Goal: Task Accomplishment & Management: Use online tool/utility

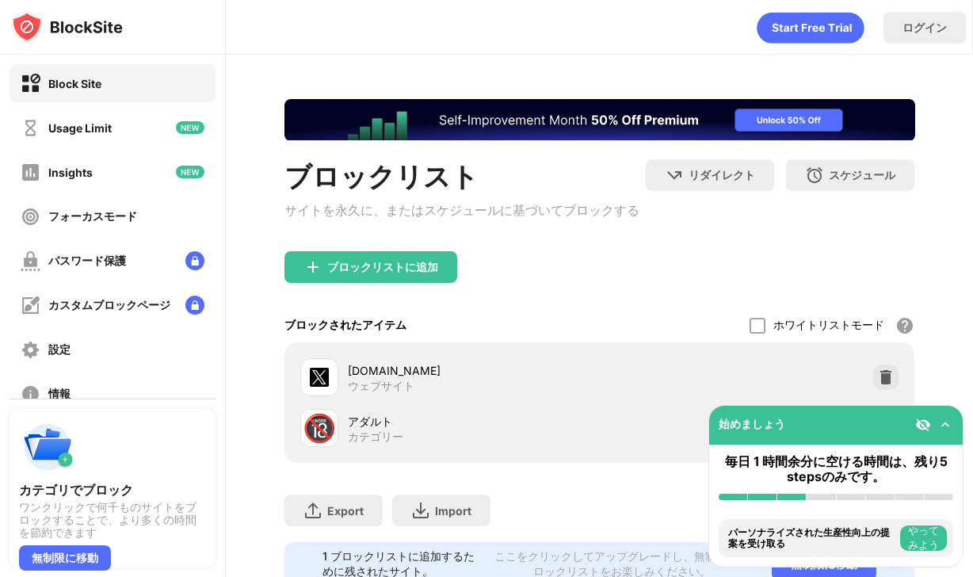
scroll to position [90, 0]
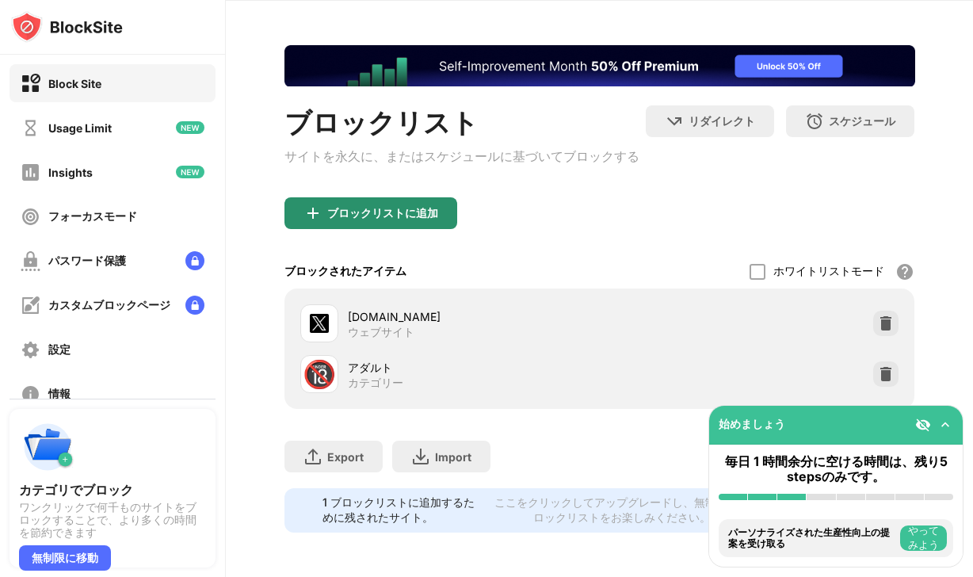
click at [367, 207] on div "ブロックリストに追加" at bounding box center [382, 213] width 111 height 13
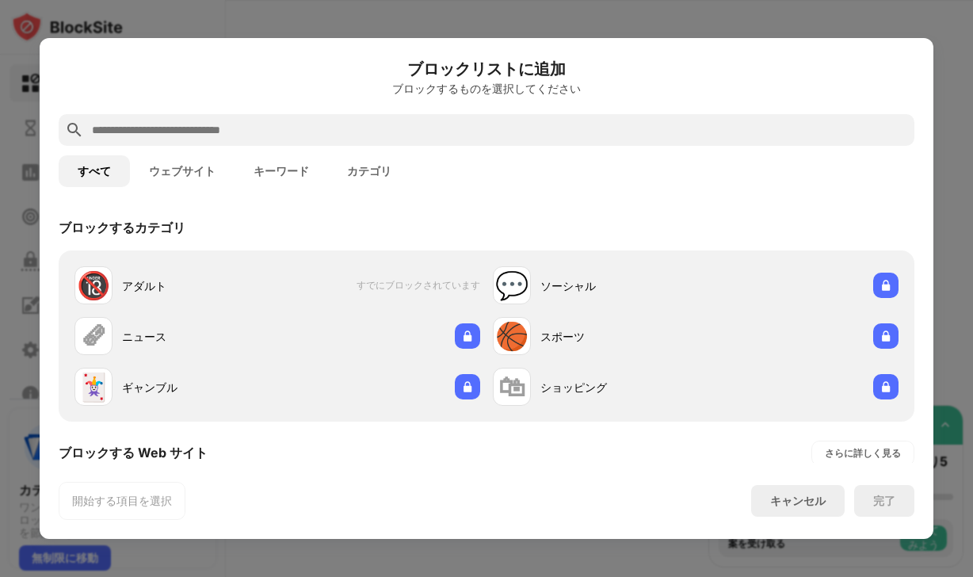
click at [212, 120] on input "text" at bounding box center [499, 129] width 818 height 19
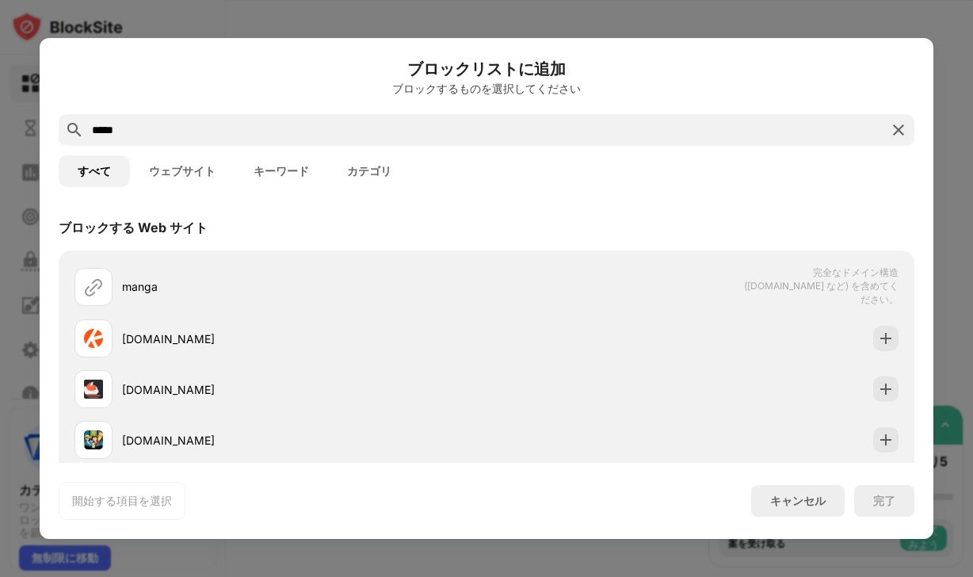
drag, startPoint x: 195, startPoint y: 132, endPoint x: -103, endPoint y: 100, distance: 299.7
click at [0, 100] on html "Block Site Usage Limit Insights フォーカスモード パスワード保護 カスタムブロックページ 設定 情報 ブロッキング 他のデバイ…" at bounding box center [486, 288] width 973 height 577
paste input "**********"
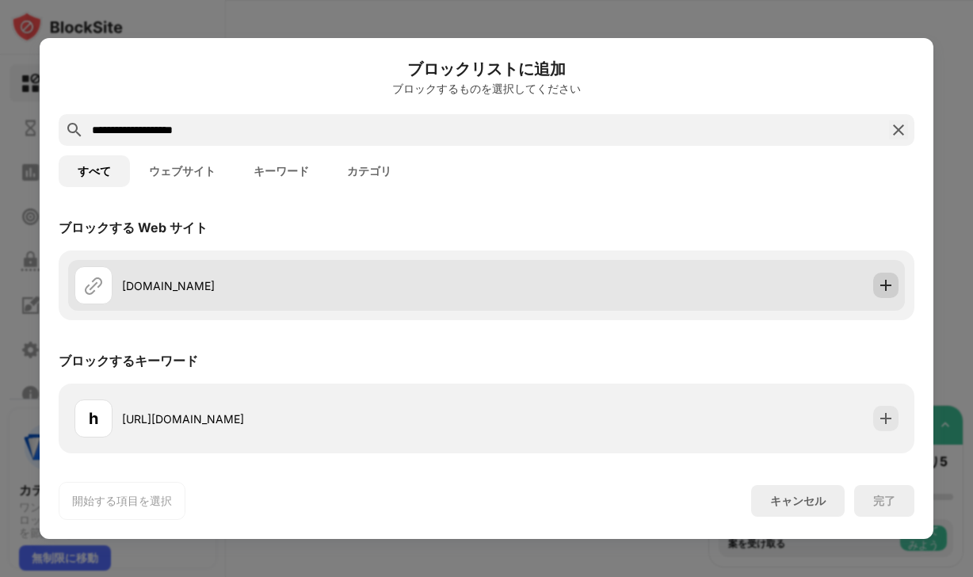
type input "**********"
click at [896, 286] on div at bounding box center [885, 285] width 25 height 25
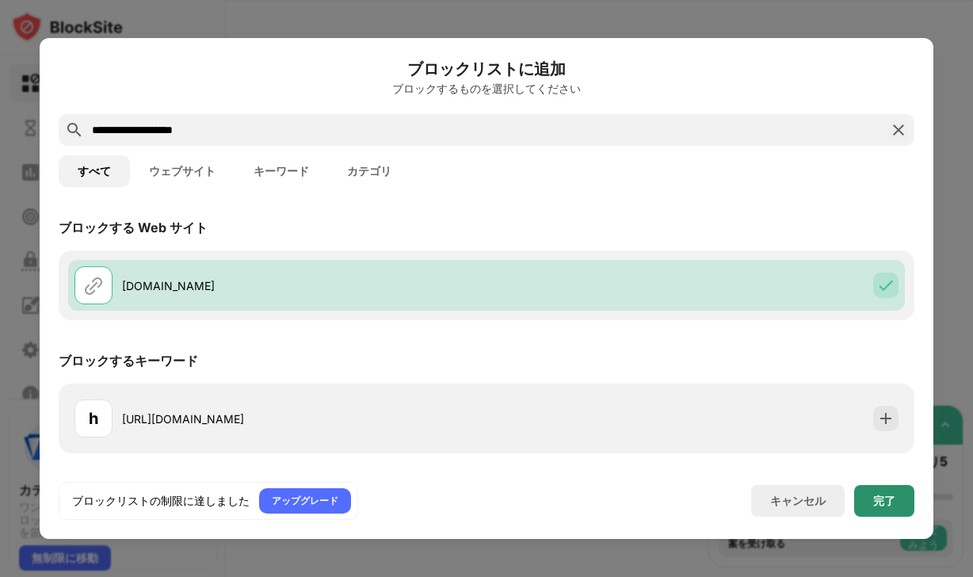
click at [897, 487] on div "完了" at bounding box center [884, 501] width 60 height 32
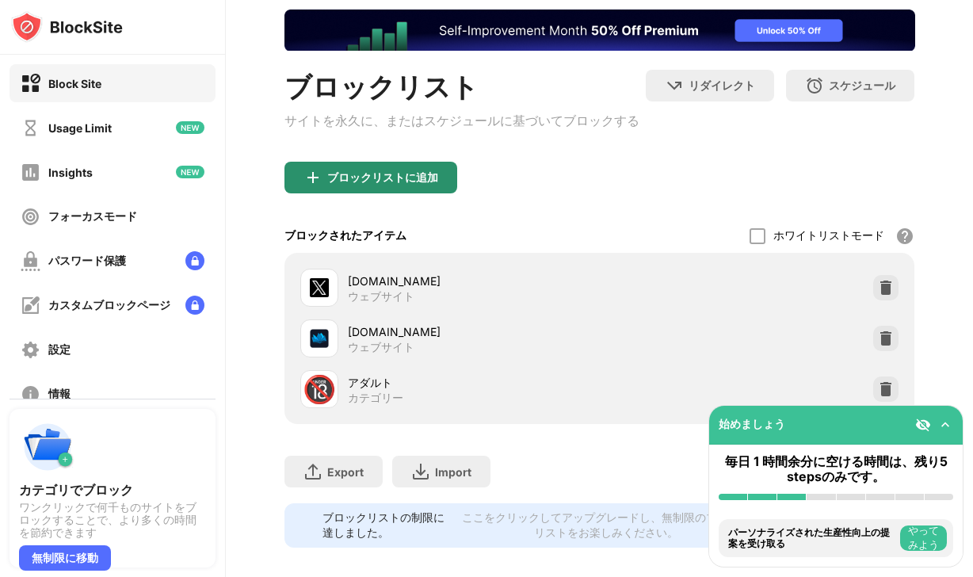
click at [390, 184] on div "ブロックリストに追加" at bounding box center [382, 177] width 111 height 13
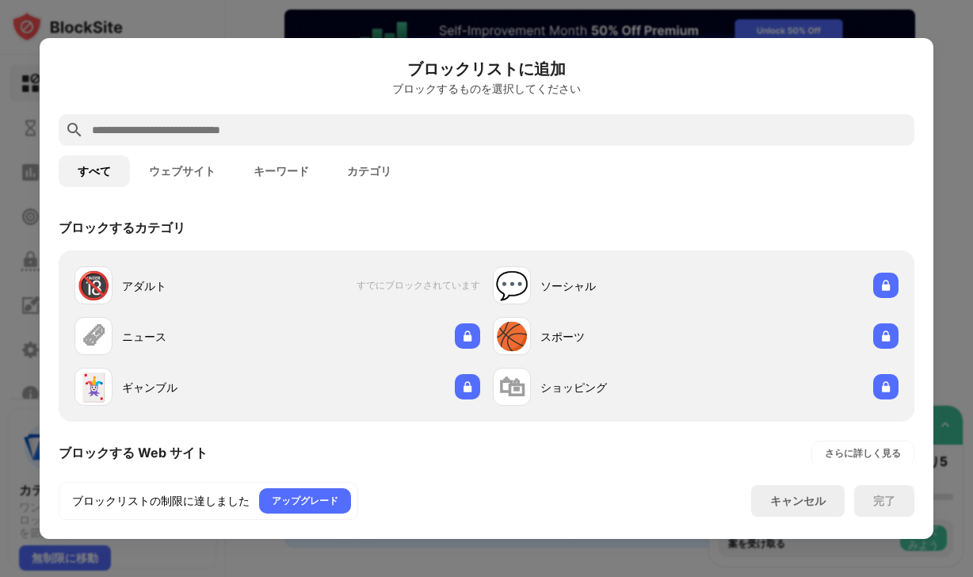
click at [363, 124] on input "text" at bounding box center [499, 129] width 818 height 19
click at [220, 116] on div at bounding box center [487, 130] width 856 height 32
click at [179, 168] on button "ウェブサイト" at bounding box center [182, 171] width 105 height 32
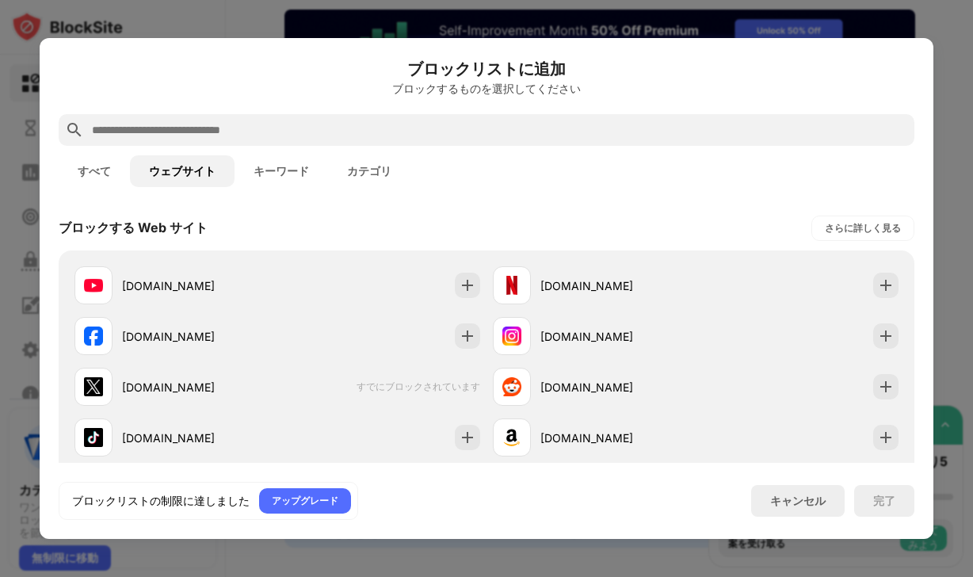
click at [290, 154] on div "すべて ウェブサイト キーワード カテゴリ" at bounding box center [487, 171] width 856 height 51
click at [280, 166] on button "キーワード" at bounding box center [282, 171] width 94 height 32
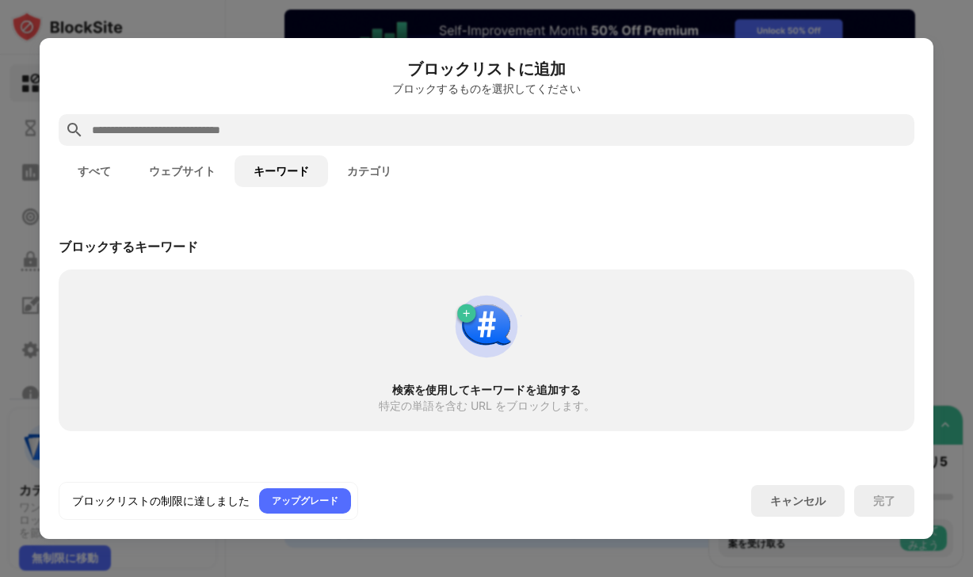
click at [397, 158] on button "カテゴリ" at bounding box center [369, 171] width 82 height 32
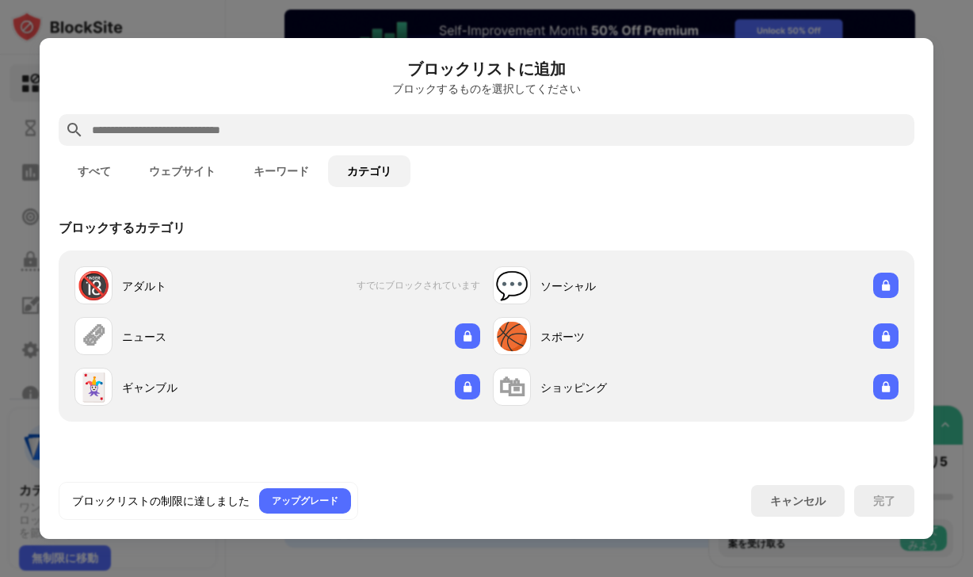
click at [86, 166] on button "すべて" at bounding box center [94, 171] width 71 height 32
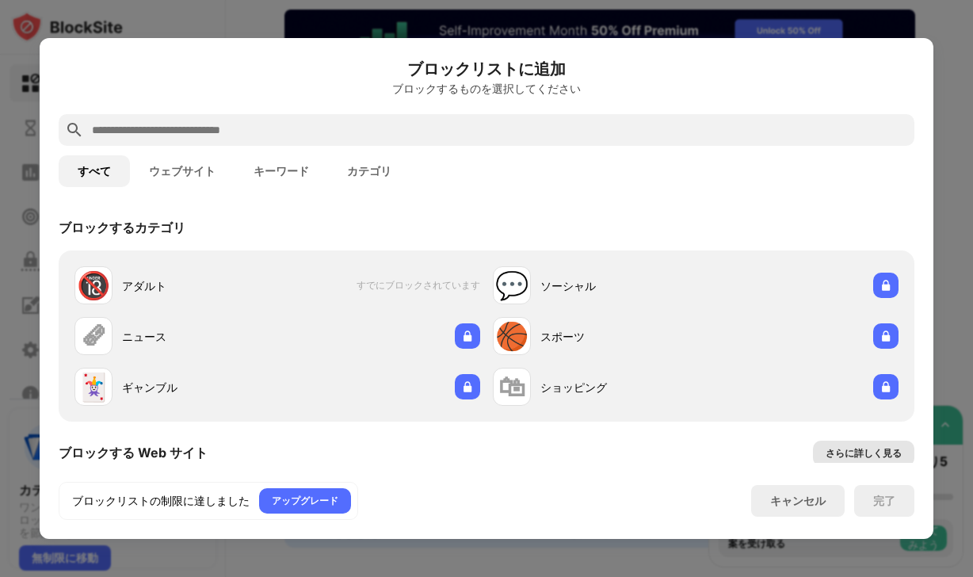
click at [840, 445] on div "さらに詳しく見る" at bounding box center [864, 453] width 76 height 16
click at [277, 124] on input "text" at bounding box center [499, 129] width 818 height 19
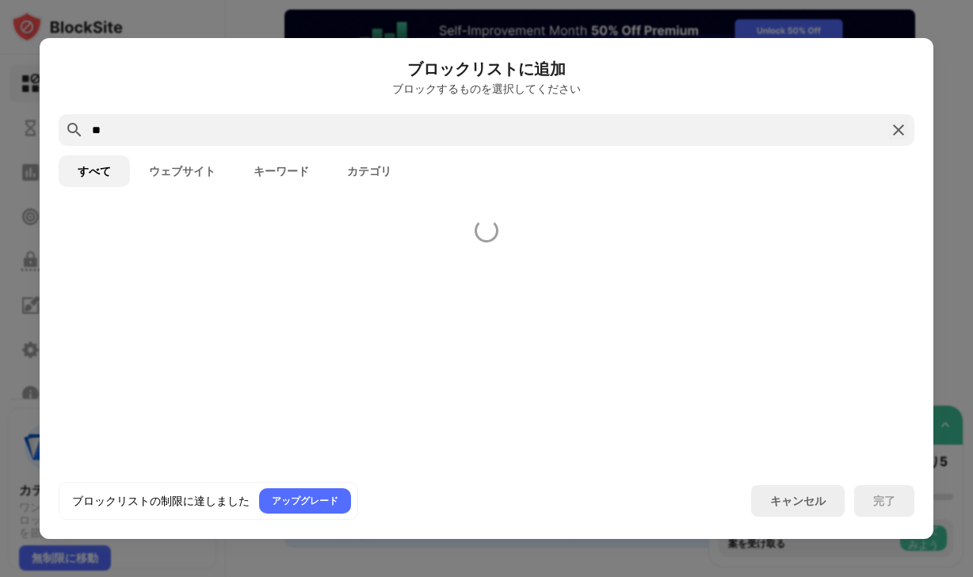
type input "*"
type input "**"
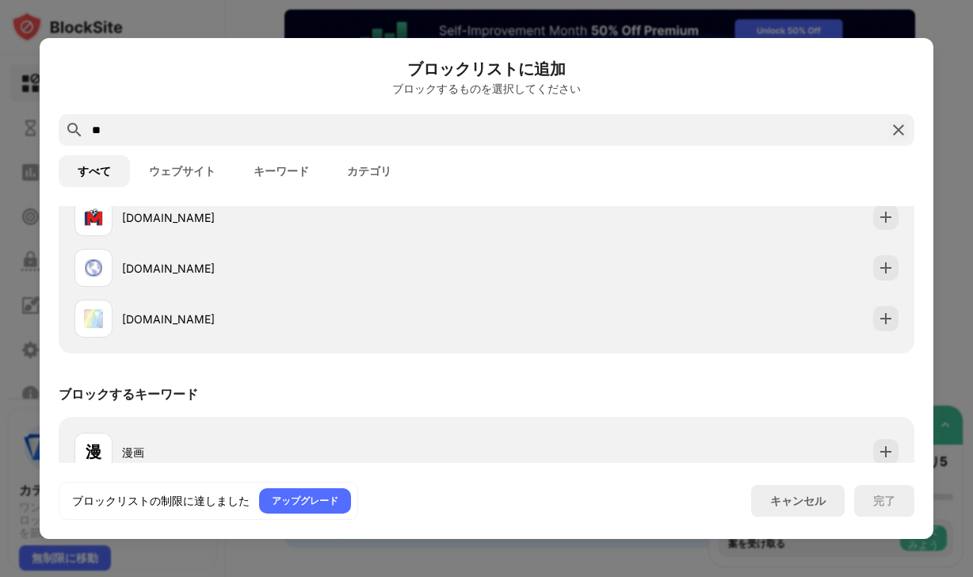
scroll to position [244, 0]
